Goal: Task Accomplishment & Management: Complete application form

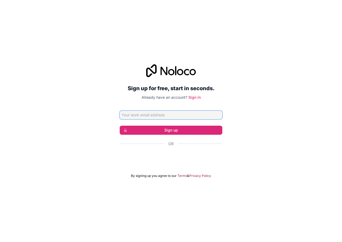
click at [166, 115] on input "Email address" at bounding box center [171, 115] width 103 height 9
type input "[PERSON_NAME]"
click at [120, 126] on button "Sign up" at bounding box center [171, 130] width 103 height 9
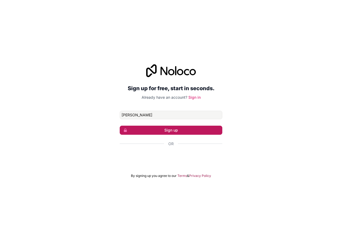
click at [178, 128] on button "Sign up" at bounding box center [171, 130] width 103 height 9
click at [184, 131] on button "Sign up" at bounding box center [171, 130] width 103 height 9
click at [185, 131] on button "Sign up" at bounding box center [171, 130] width 103 height 9
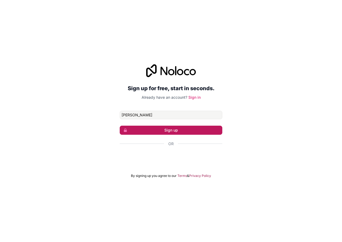
click at [185, 131] on button "Sign up" at bounding box center [171, 130] width 103 height 9
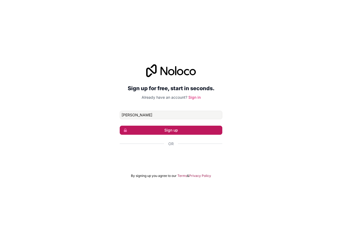
click at [185, 131] on button "Sign up" at bounding box center [171, 130] width 103 height 9
click at [185, 130] on button "Sign up" at bounding box center [171, 130] width 103 height 9
drag, startPoint x: 109, startPoint y: 129, endPoint x: 86, endPoint y: 105, distance: 33.4
click at [109, 129] on div "Sign up for free, start in seconds. Already have an account? Sign in [PERSON_NA…" at bounding box center [171, 121] width 342 height 129
